Goal: Find specific page/section

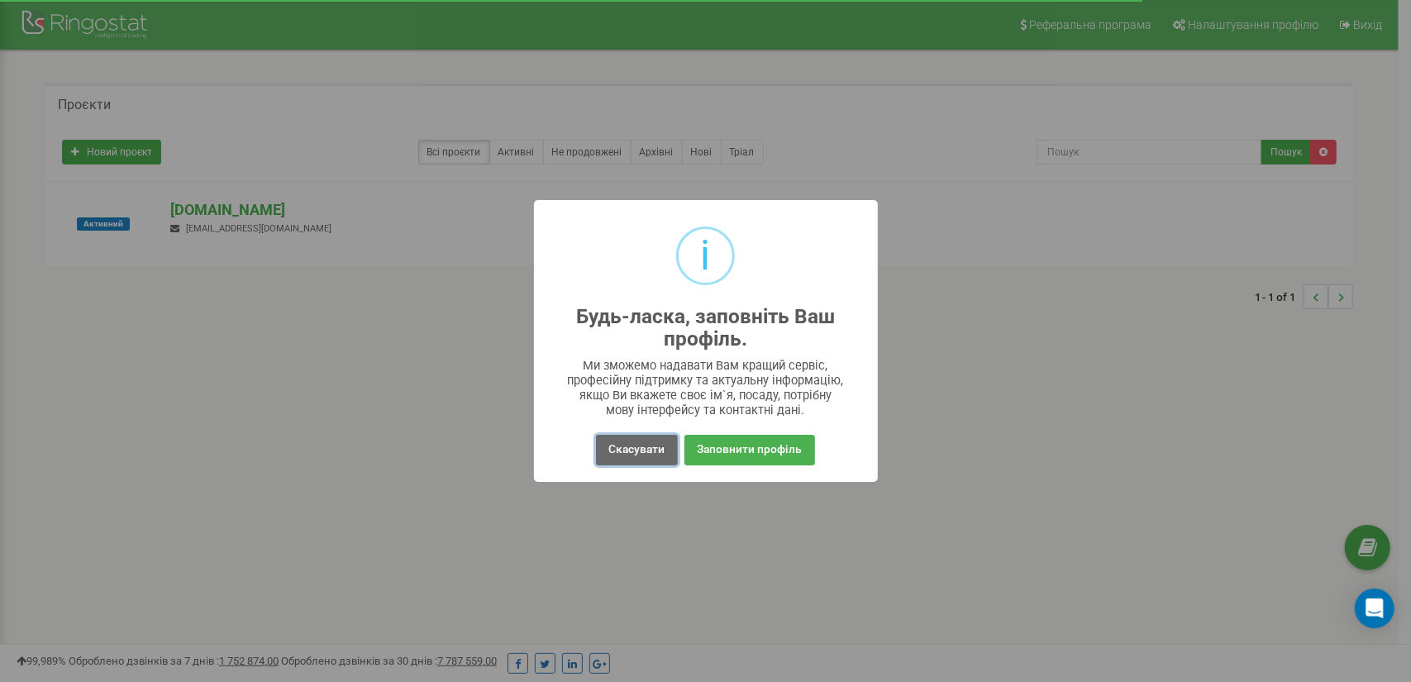
click at [658, 455] on button "Скасувати" at bounding box center [636, 450] width 81 height 31
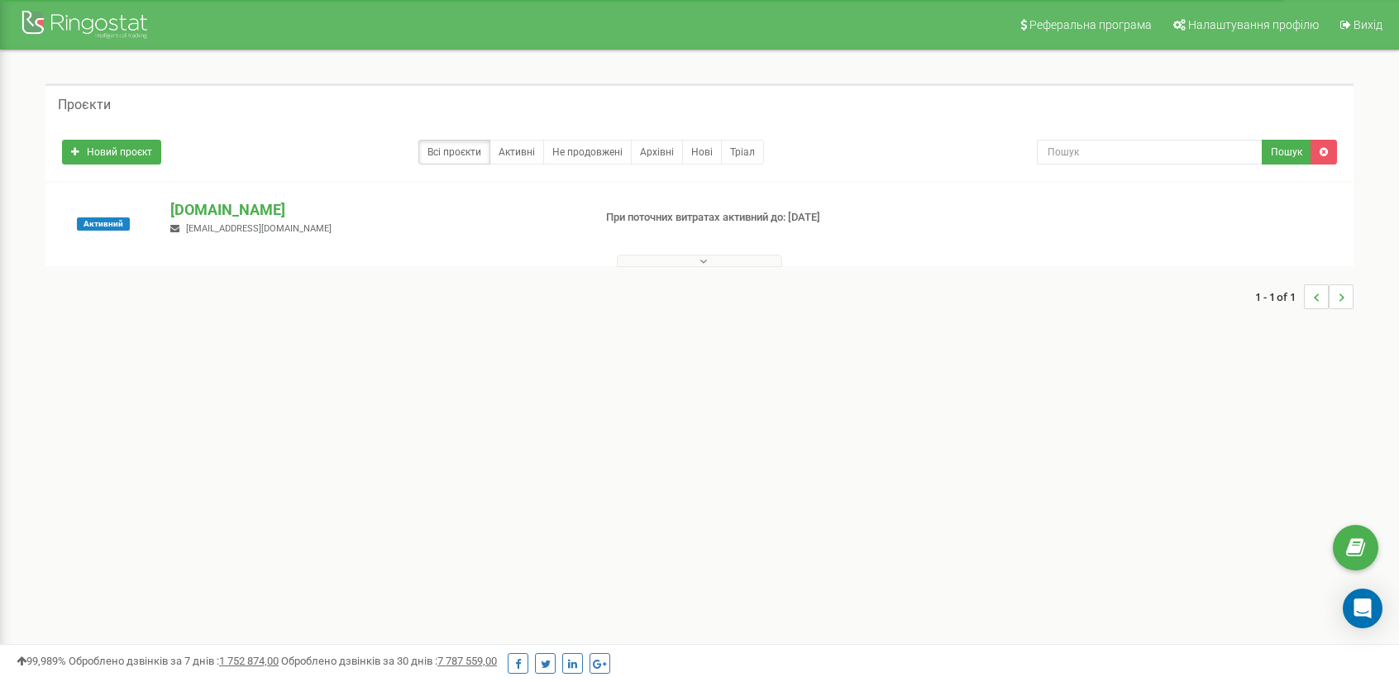
click at [707, 262] on button at bounding box center [699, 261] width 165 height 12
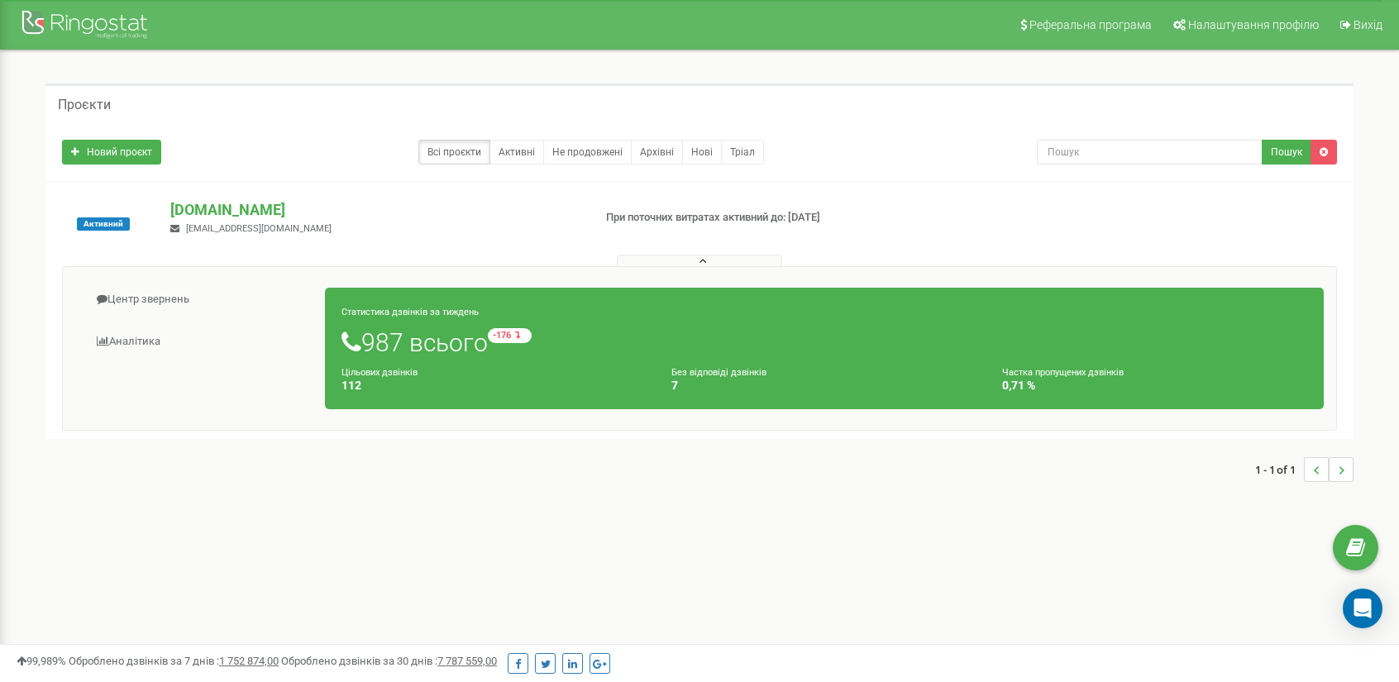
click at [612, 368] on div "Цільових дзвінків 112" at bounding box center [494, 379] width 330 height 28
click at [527, 157] on link "Активні" at bounding box center [516, 152] width 55 height 25
